Goal: Information Seeking & Learning: Learn about a topic

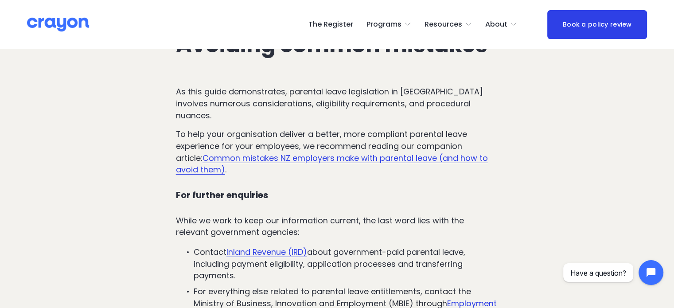
scroll to position [3322, 0]
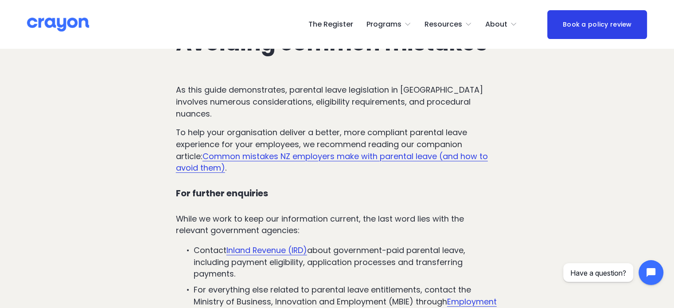
click at [341, 155] on link "Common mistakes NZ employers make with parental leave (and how to avoid them)" at bounding box center [332, 162] width 312 height 23
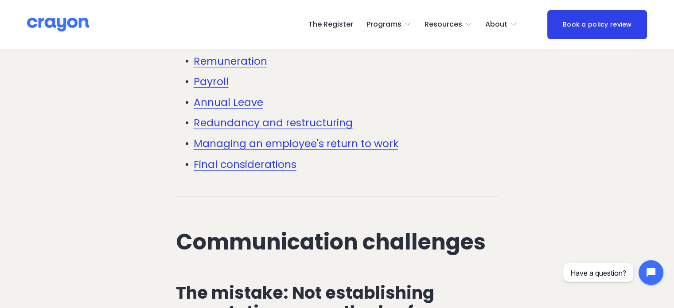
scroll to position [531, 0]
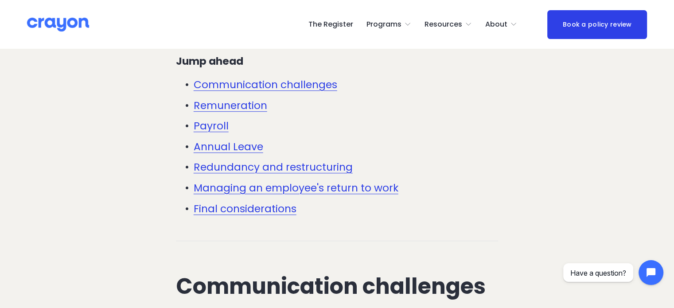
click at [215, 128] on link "Payroll" at bounding box center [211, 126] width 35 height 14
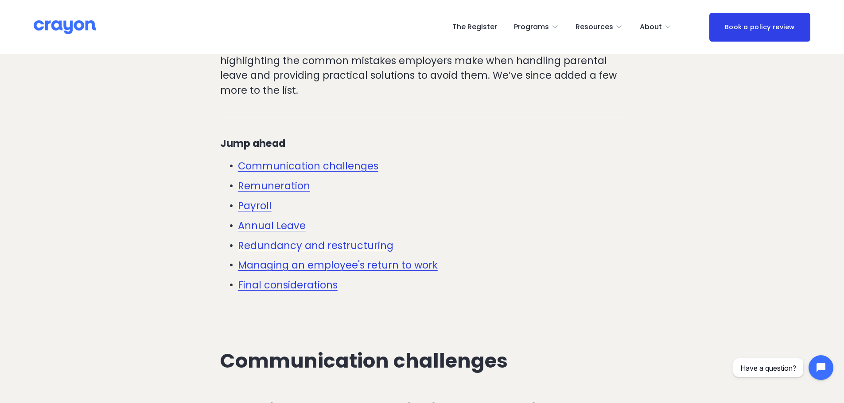
scroll to position [354, 0]
